Goal: Information Seeking & Learning: Learn about a topic

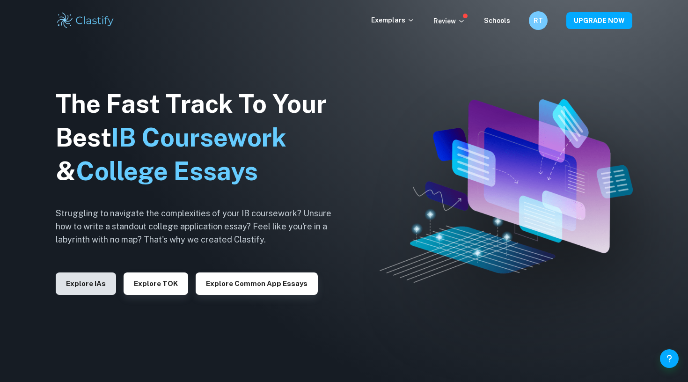
click at [100, 288] on button "Explore IAs" at bounding box center [86, 284] width 60 height 22
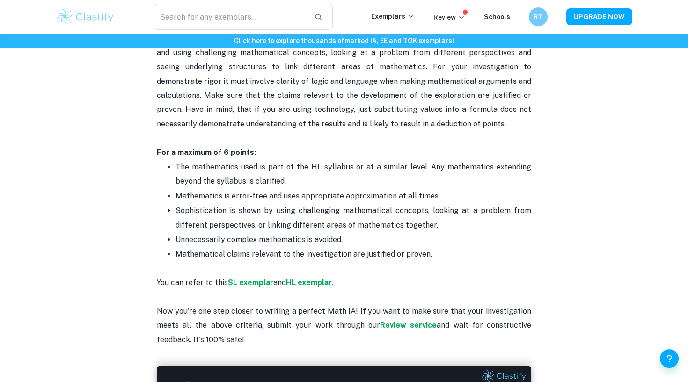
scroll to position [1874, 0]
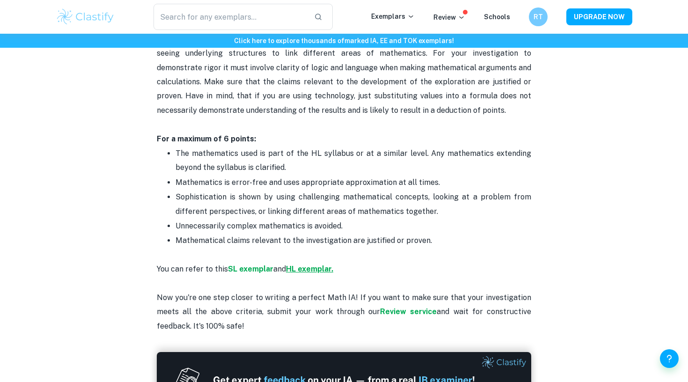
click at [301, 265] on strong "HL exemplar." at bounding box center [309, 269] width 47 height 9
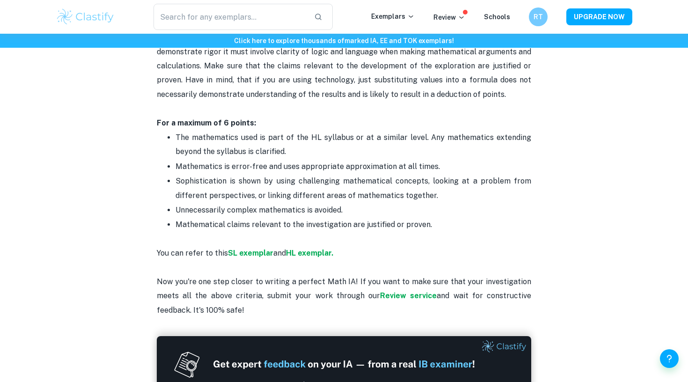
scroll to position [1879, 0]
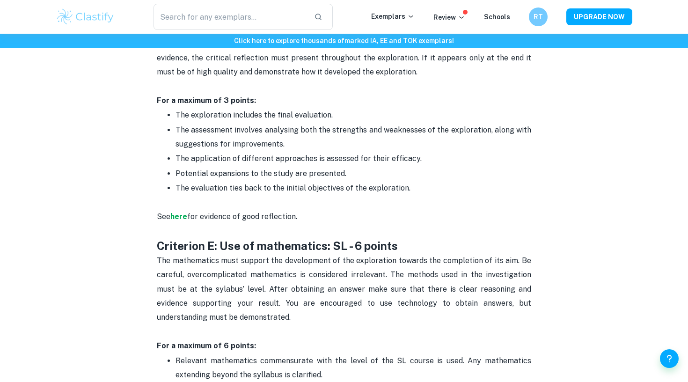
click at [240, 181] on p "The evaluation ties back to the initial objectives of the exploration." at bounding box center [354, 188] width 356 height 14
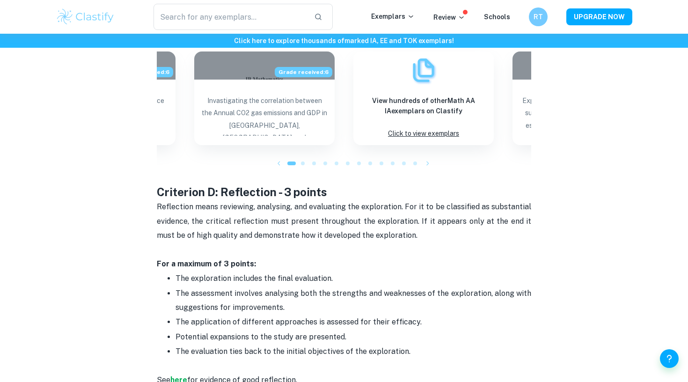
scroll to position [1252, 0]
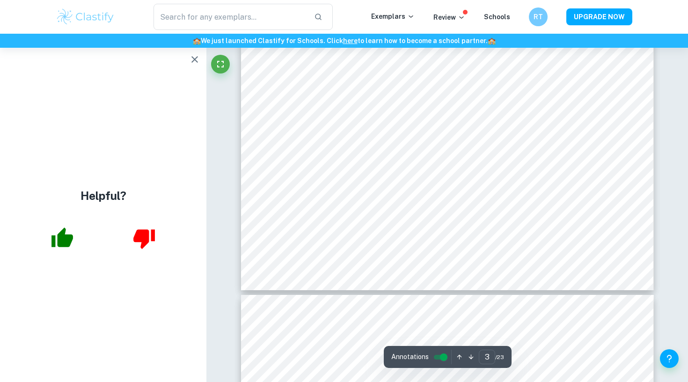
scroll to position [1662, 0]
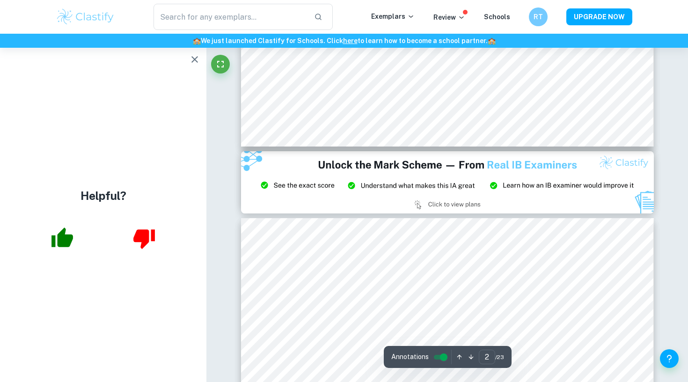
type input "3"
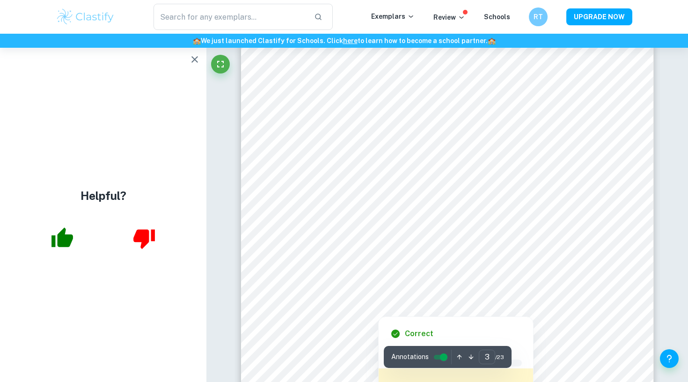
scroll to position [1583, 0]
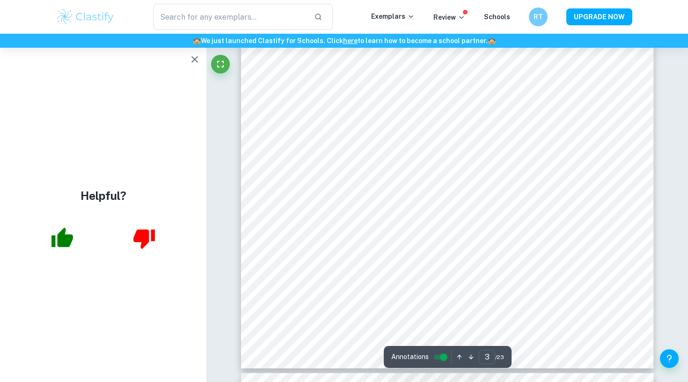
click at [192, 59] on icon "button" at bounding box center [194, 59] width 11 height 11
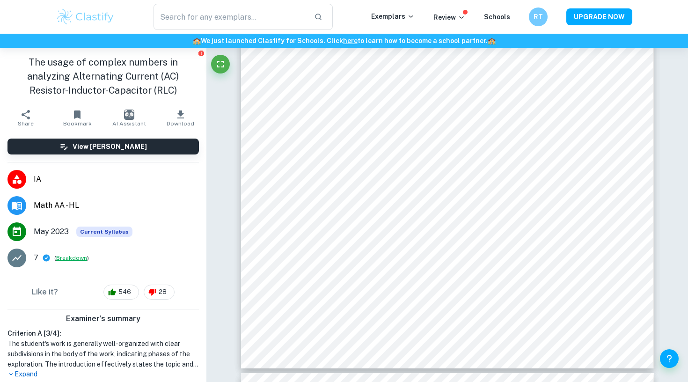
click at [63, 260] on button "Breakdown" at bounding box center [71, 258] width 31 height 8
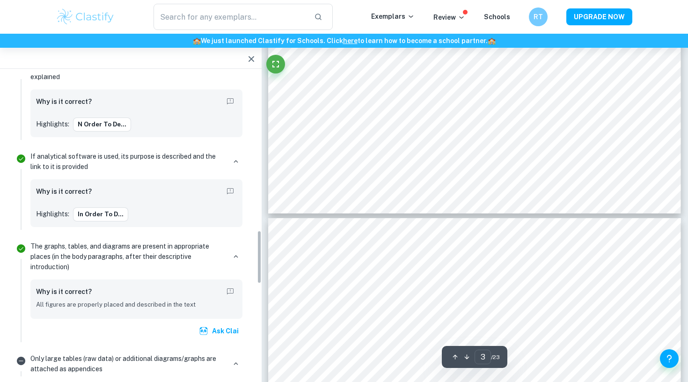
scroll to position [816, 0]
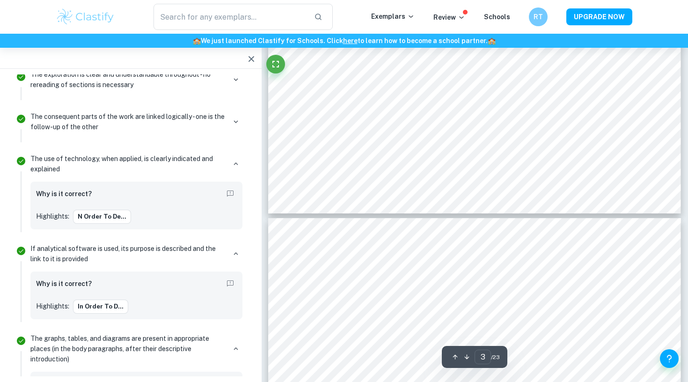
click at [250, 60] on icon "button" at bounding box center [251, 58] width 11 height 11
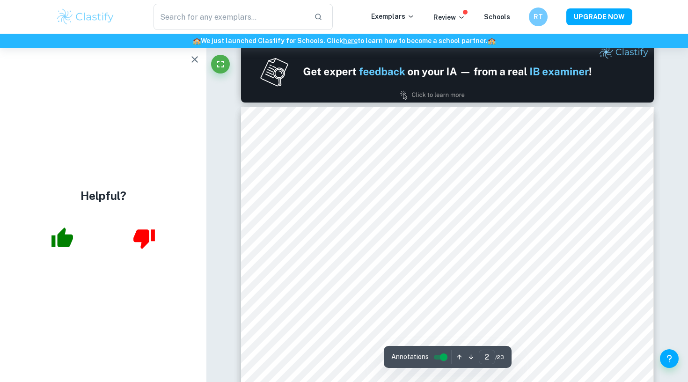
scroll to position [608, 0]
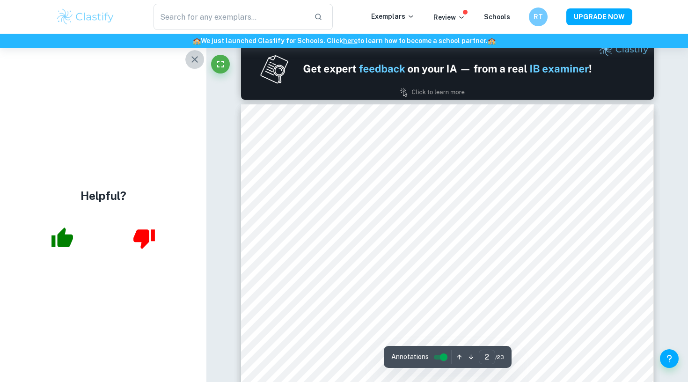
click at [198, 62] on icon "button" at bounding box center [195, 59] width 7 height 7
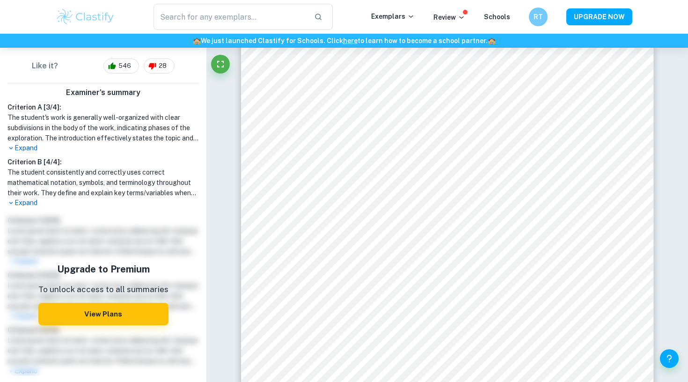
scroll to position [224, 0]
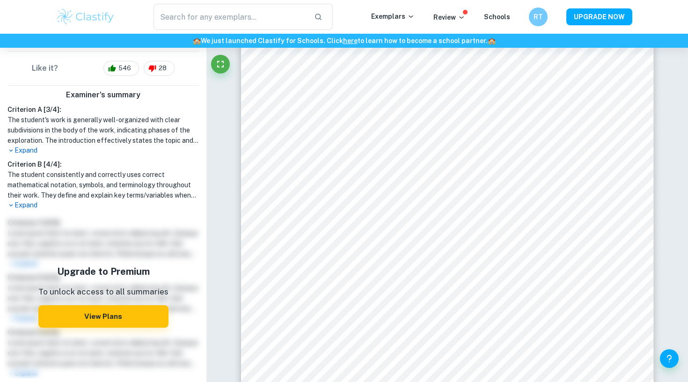
click at [31, 205] on p "Expand" at bounding box center [103, 205] width 192 height 10
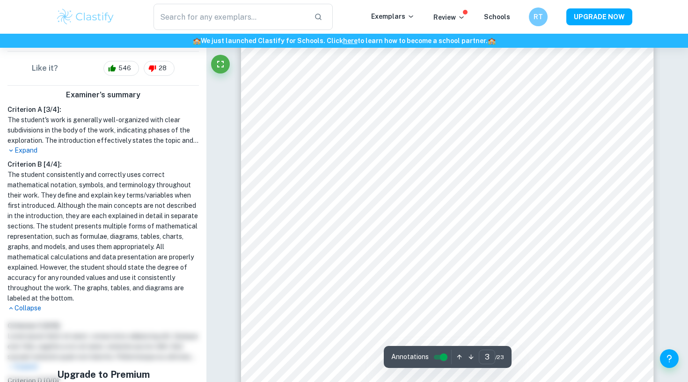
scroll to position [1516, 0]
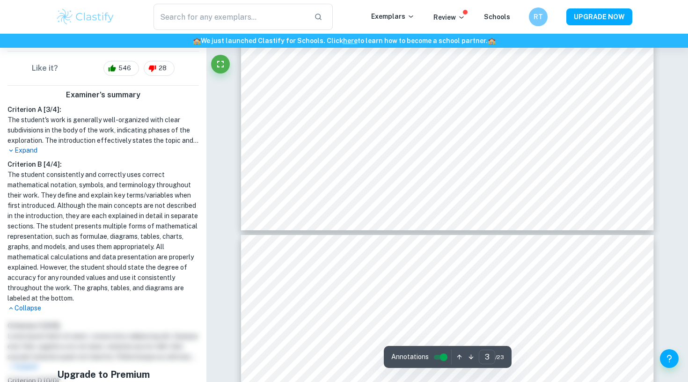
type input "4"
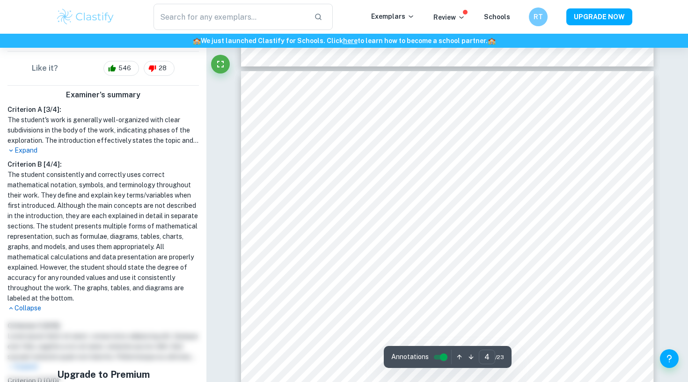
scroll to position [1890, 0]
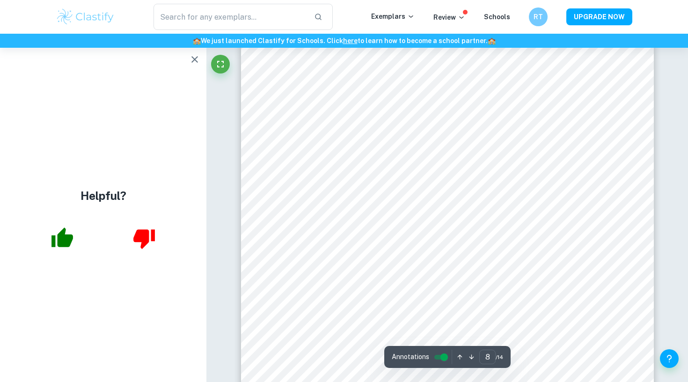
scroll to position [4380, 0]
click at [192, 62] on icon "button" at bounding box center [194, 59] width 11 height 11
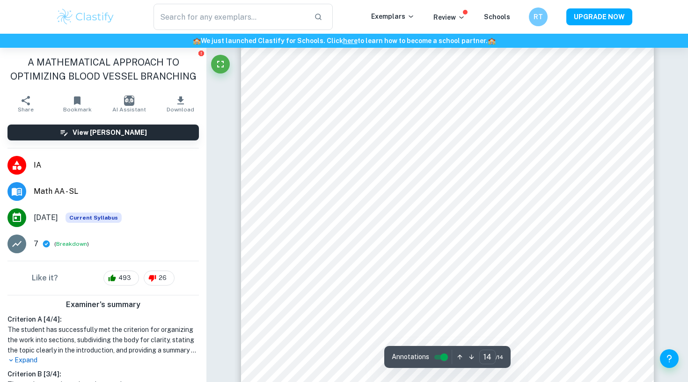
scroll to position [7895, 0]
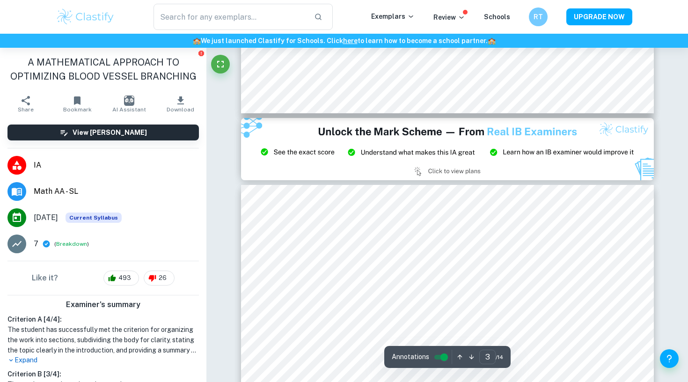
type input "2"
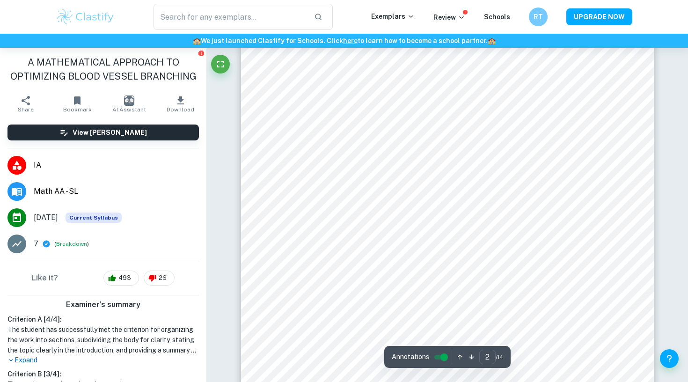
scroll to position [683, 0]
click at [78, 244] on button "Breakdown" at bounding box center [71, 244] width 31 height 8
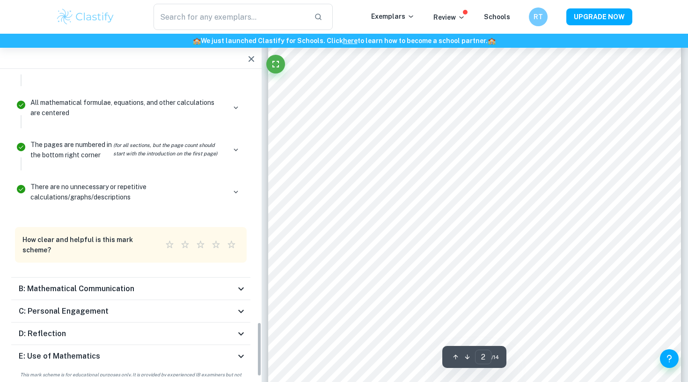
scroll to position [730, 0]
click at [139, 300] on div "C: Personal Engagement Marks received 0 / 3" at bounding box center [130, 311] width 239 height 22
click at [139, 283] on div "B: Mathematical Communication" at bounding box center [127, 288] width 217 height 11
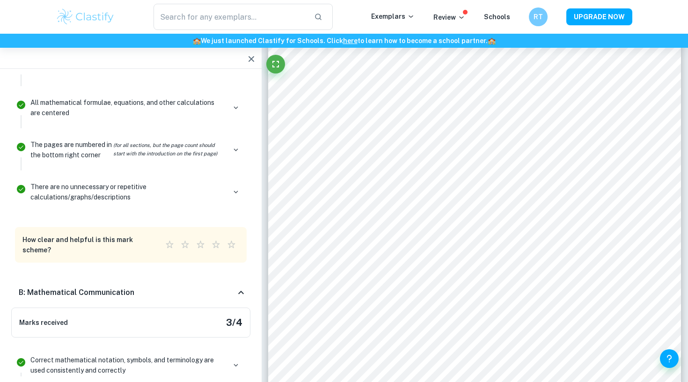
click at [138, 287] on div "B: Mathematical Communication" at bounding box center [127, 292] width 217 height 11
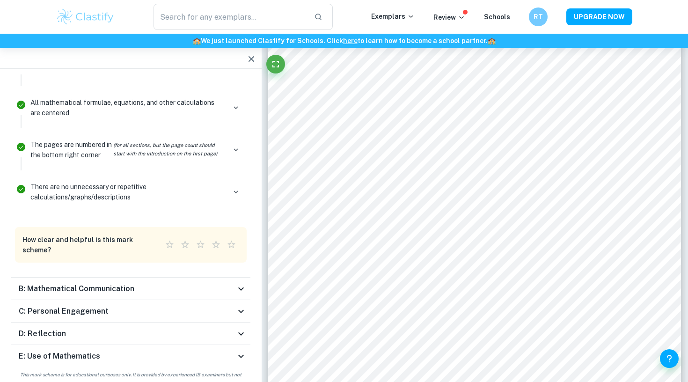
click at [138, 306] on div "C: Personal Engagement" at bounding box center [127, 311] width 217 height 11
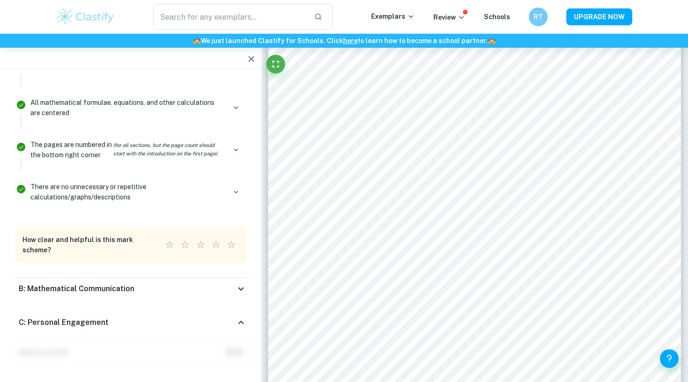
click at [137, 308] on div "C: Personal Engagement" at bounding box center [130, 323] width 239 height 30
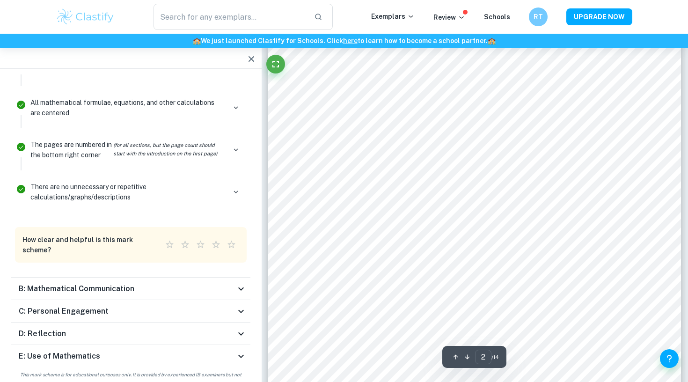
scroll to position [809, 0]
click at [133, 328] on div "D: Reflection" at bounding box center [127, 333] width 217 height 11
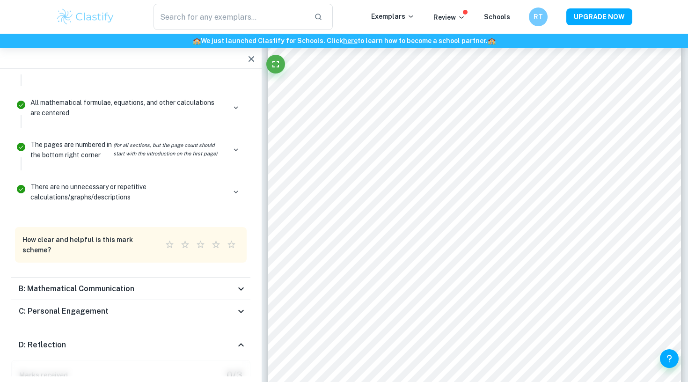
click at [132, 330] on div "D: Reflection" at bounding box center [130, 345] width 239 height 30
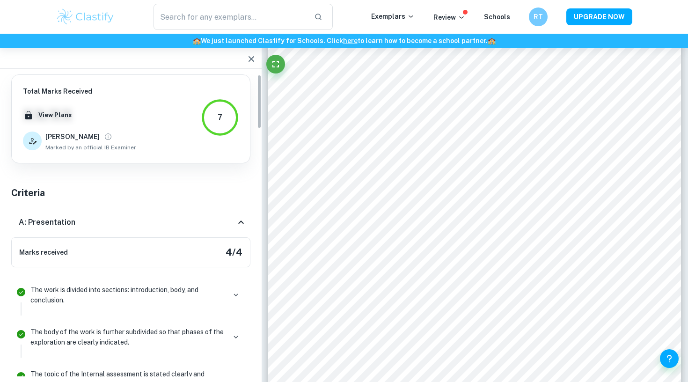
scroll to position [0, 0]
click at [251, 59] on icon "button" at bounding box center [252, 59] width 6 height 6
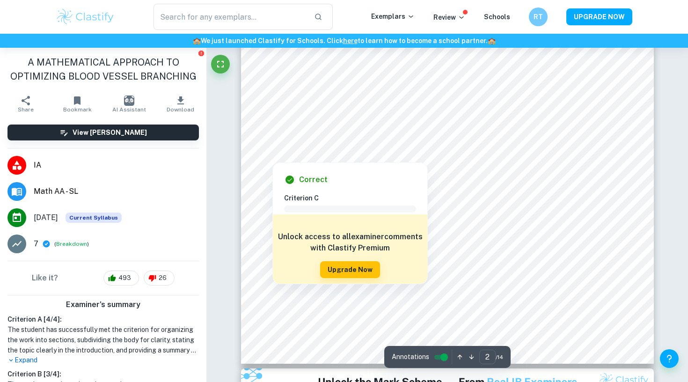
scroll to position [862, 0]
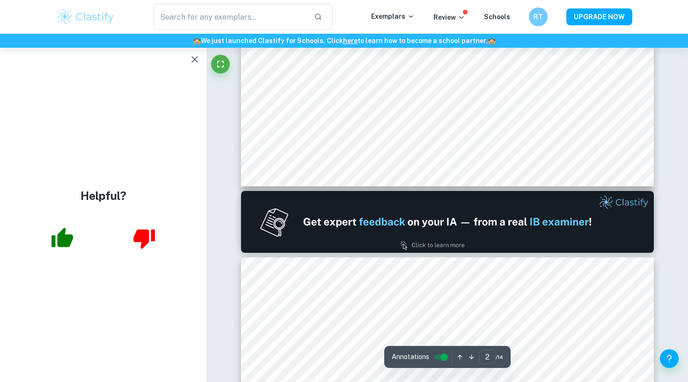
type input "1"
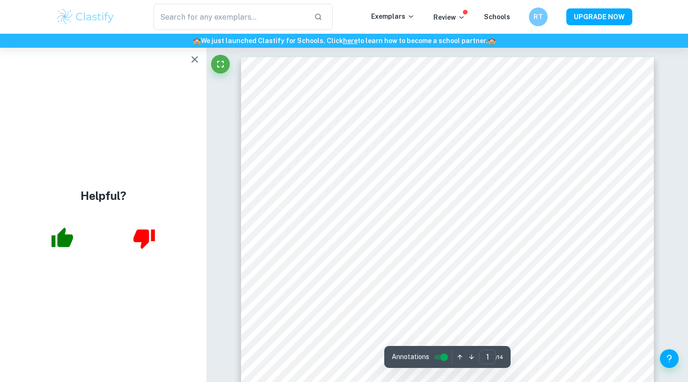
scroll to position [0, 0]
